Goal: Entertainment & Leisure: Consume media (video, audio)

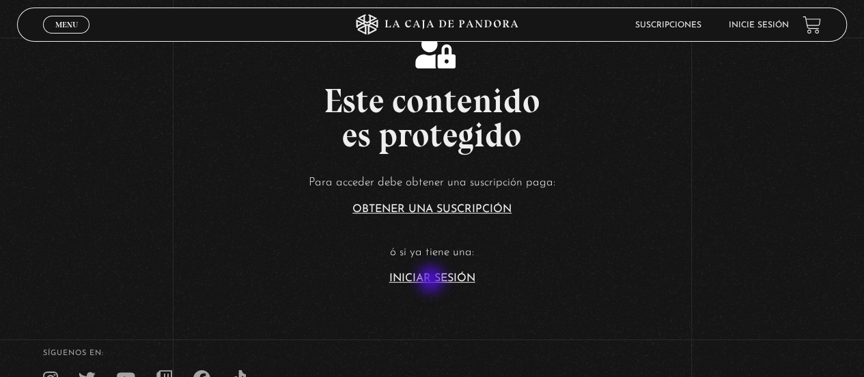
click at [433, 280] on link "Iniciar Sesión" at bounding box center [433, 278] width 86 height 11
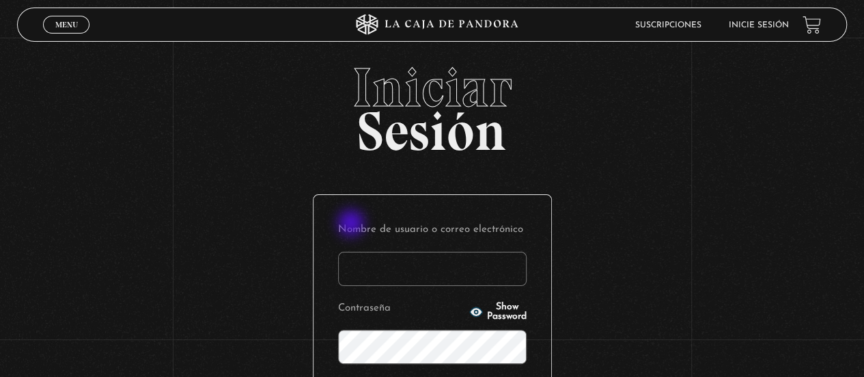
drag, startPoint x: 0, startPoint y: 0, endPoint x: 433, endPoint y: 280, distance: 515.4
click at [433, 280] on input "Nombre de usuario o correo electrónico" at bounding box center [432, 268] width 189 height 34
type input "chelors@gmail.com"
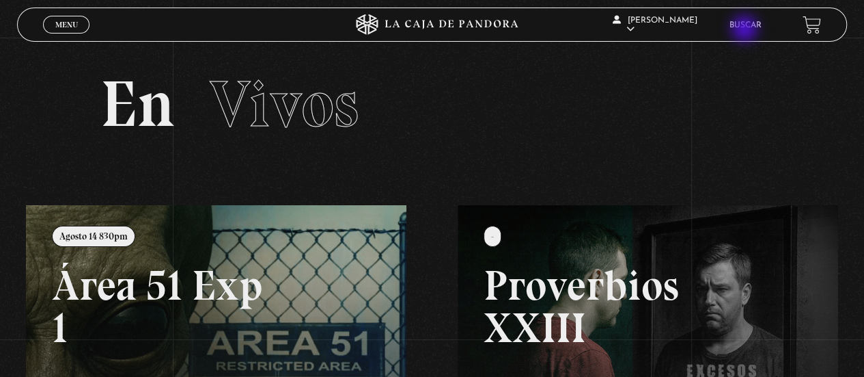
click at [746, 30] on li "Buscar" at bounding box center [746, 24] width 32 height 21
click at [750, 28] on link "Buscar" at bounding box center [746, 25] width 32 height 8
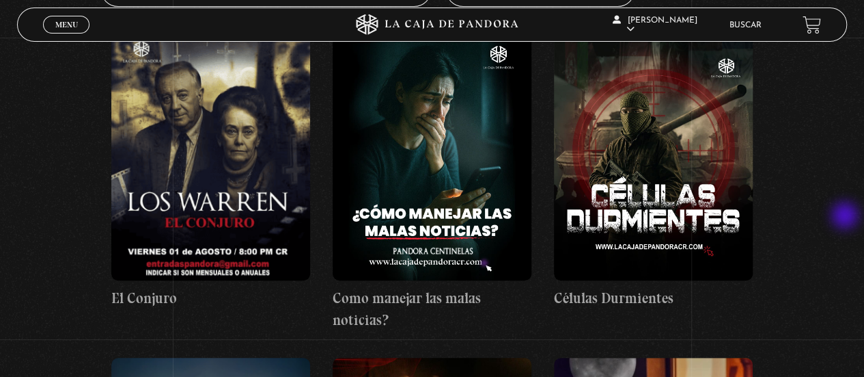
scroll to position [232, 0]
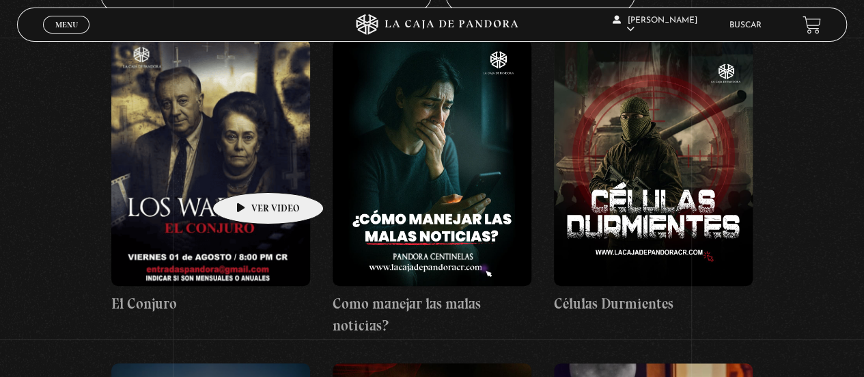
click at [247, 172] on figure at bounding box center [210, 163] width 199 height 246
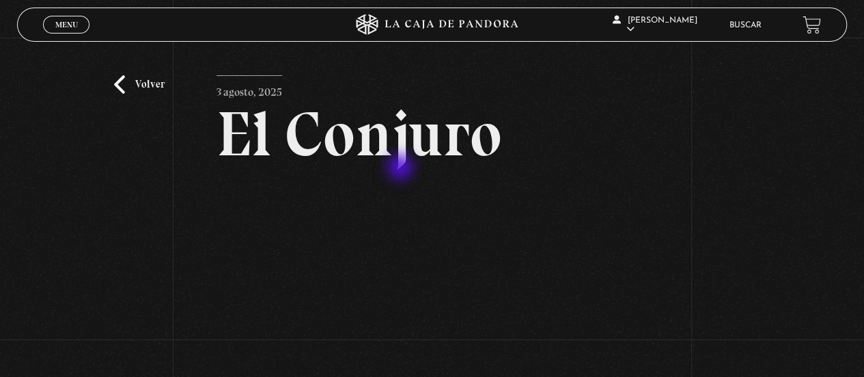
scroll to position [111, 0]
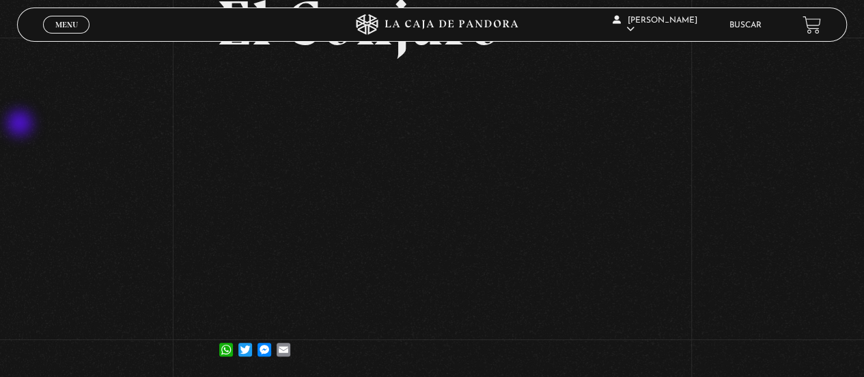
click at [21, 124] on div "Volver [DATE] [GEOGRAPHIC_DATA] WhatsApp Twitter Messenger Email" at bounding box center [432, 154] width 864 height 454
click at [779, 252] on div "Volver [DATE] [GEOGRAPHIC_DATA] WhatsApp Twitter Messenger Email" at bounding box center [432, 154] width 864 height 454
